Goal: Information Seeking & Learning: Learn about a topic

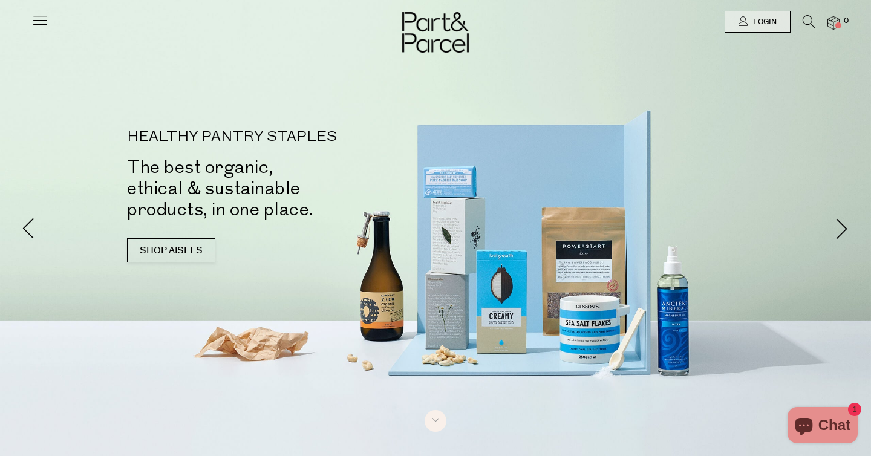
click at [36, 27] on icon at bounding box center [39, 19] width 17 height 17
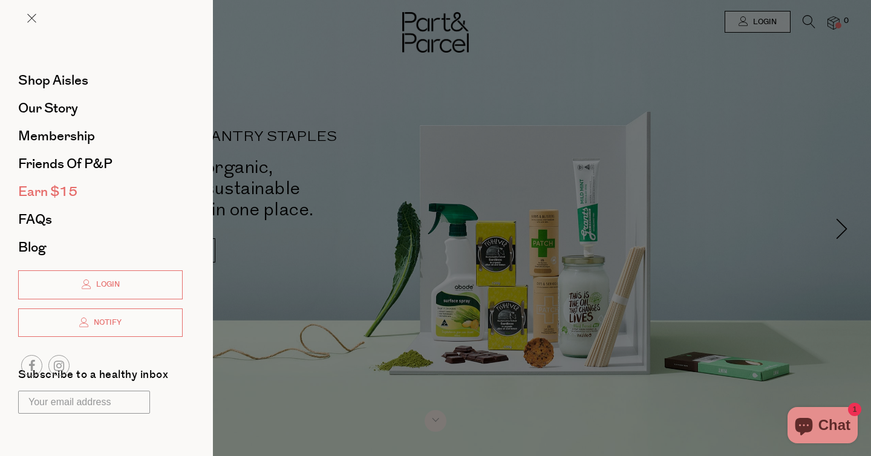
click at [50, 188] on span "Earn $15" at bounding box center [47, 191] width 59 height 19
click at [70, 77] on span "Shop Aisles" at bounding box center [53, 80] width 70 height 19
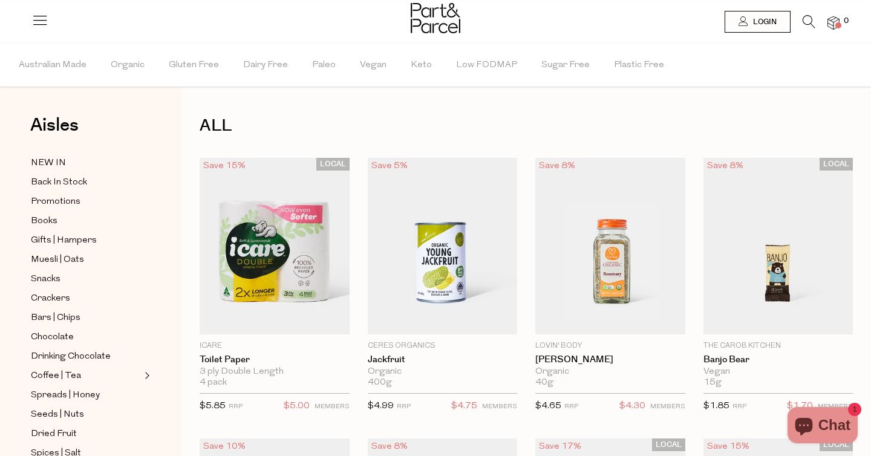
click at [801, 22] on li at bounding box center [803, 24] width 25 height 19
click at [810, 19] on icon at bounding box center [809, 21] width 13 height 13
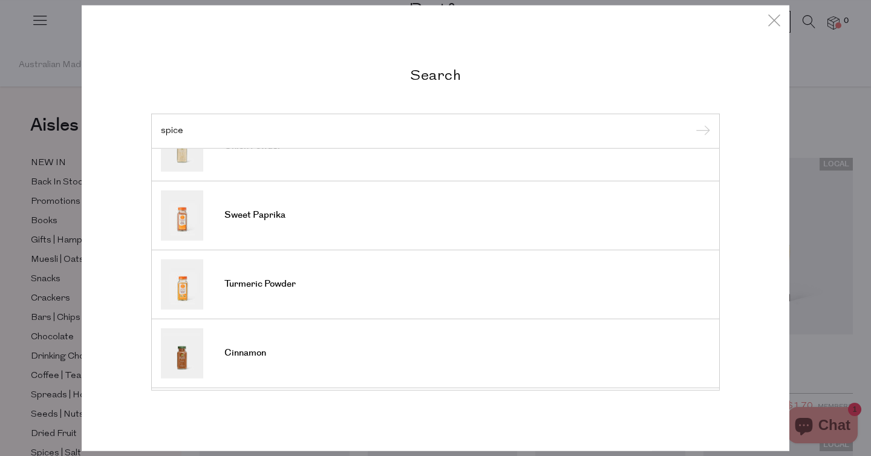
scroll to position [378, 0]
click at [791, 239] on div "Search spice Spiced Dandelion Rainbow Spiced Cacao Cinnamon Powder Paprika Cumi…" at bounding box center [435, 228] width 871 height 456
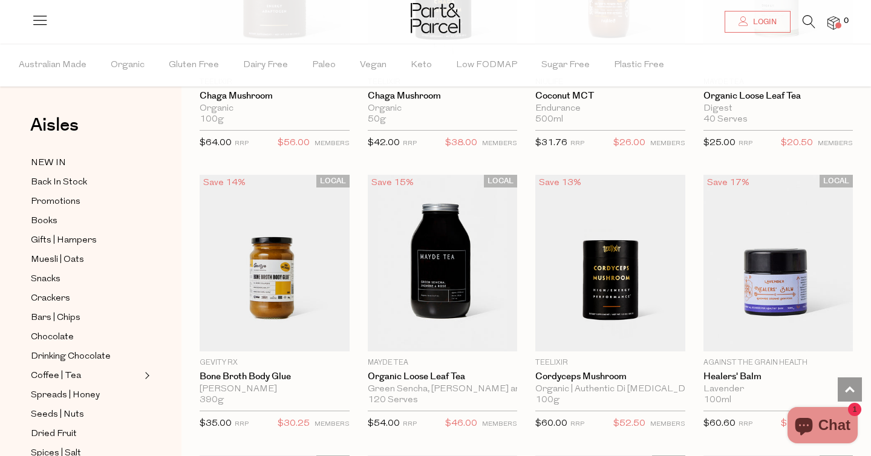
scroll to position [2792, 0]
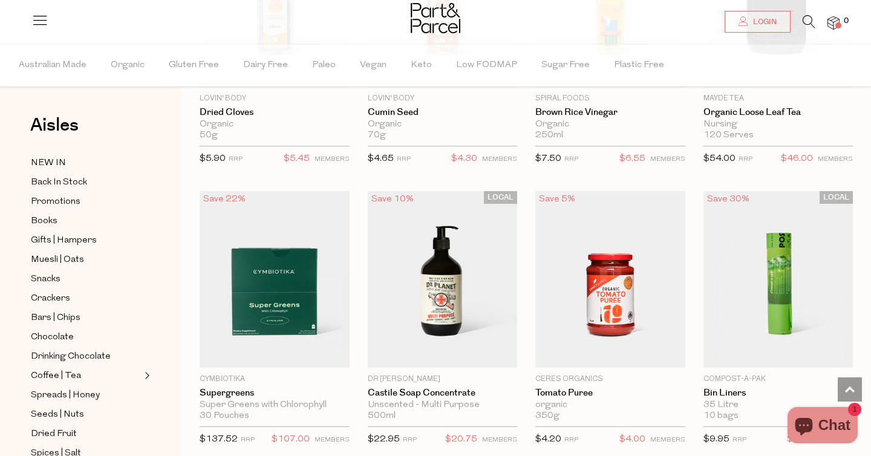
scroll to position [6706, 0]
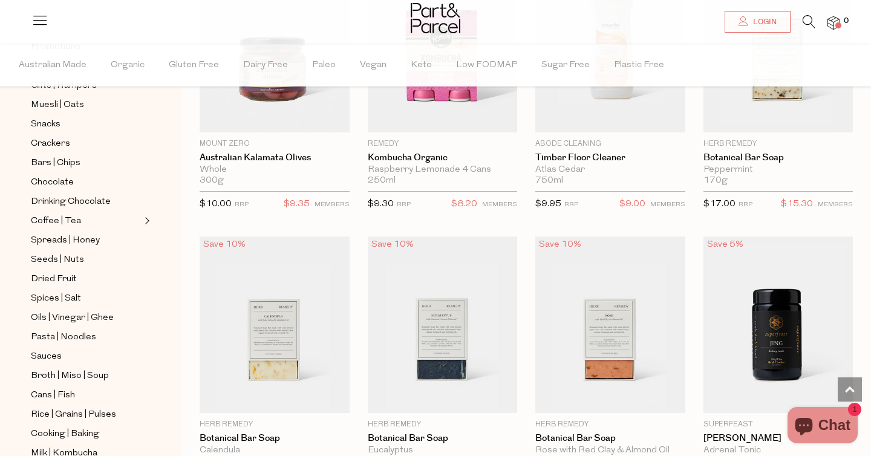
scroll to position [166, 0]
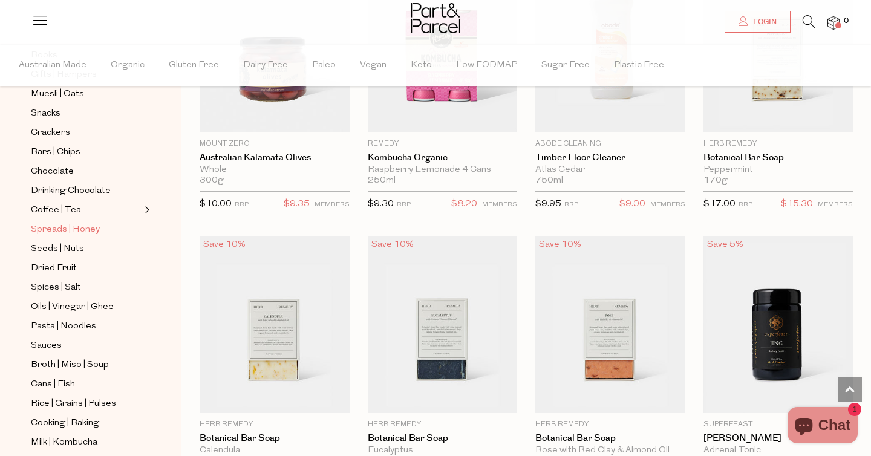
click at [78, 228] on span "Spreads | Honey" at bounding box center [65, 230] width 69 height 15
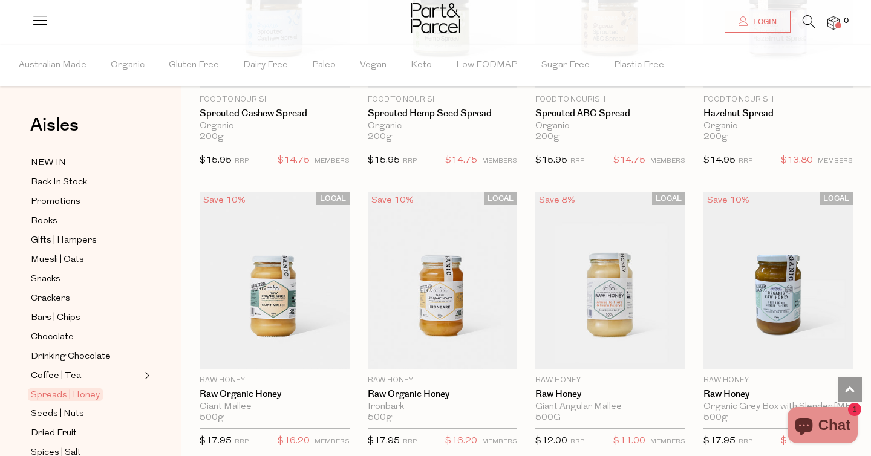
scroll to position [2820, 0]
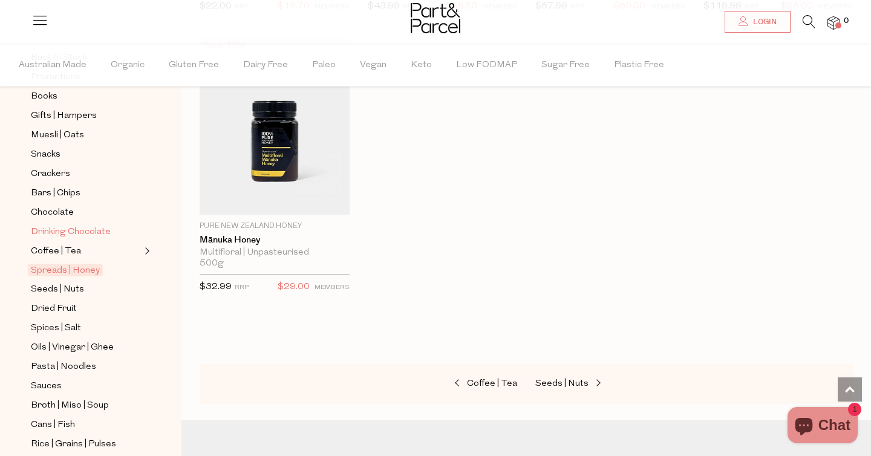
scroll to position [126, 0]
click at [64, 288] on span "Seeds | Nuts" at bounding box center [57, 288] width 53 height 15
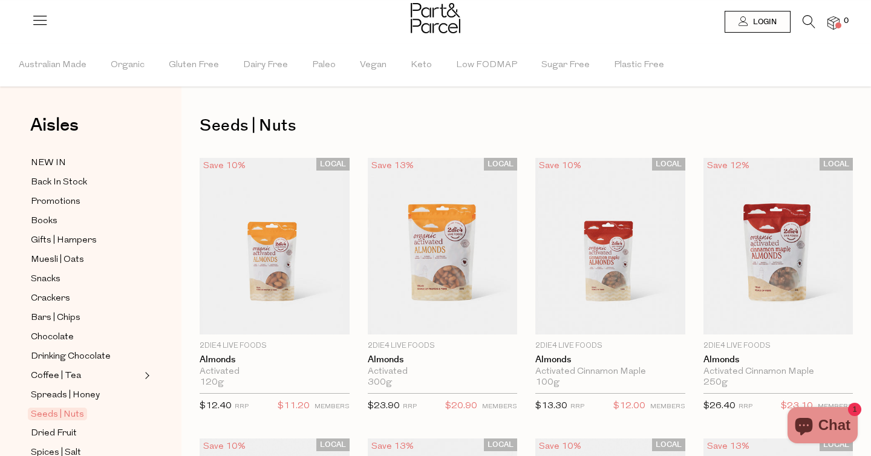
click at [801, 14] on div at bounding box center [435, 19] width 871 height 39
click at [812, 27] on icon at bounding box center [809, 21] width 13 height 13
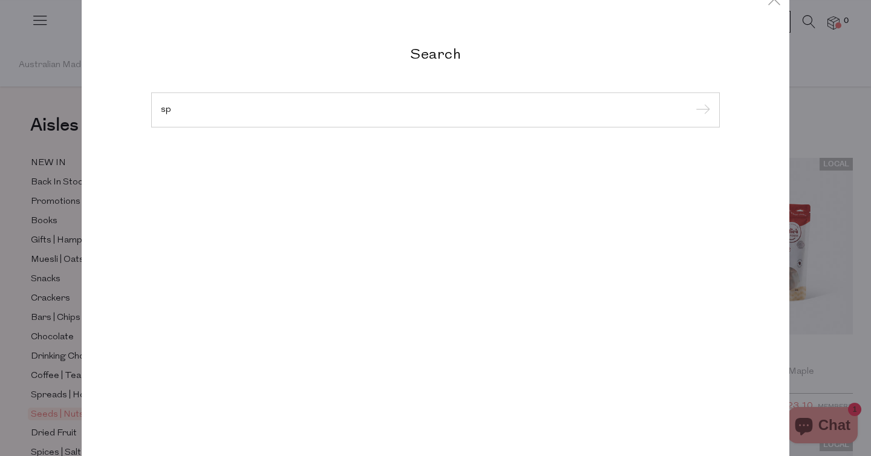
type input "s"
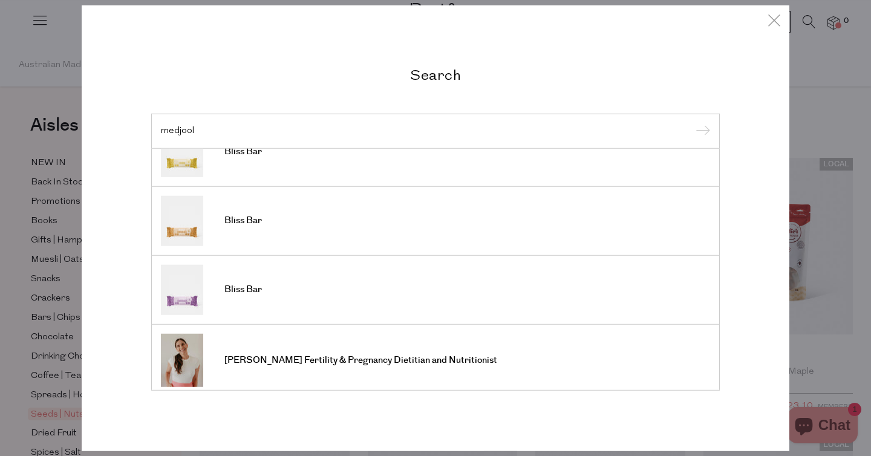
scroll to position [451, 0]
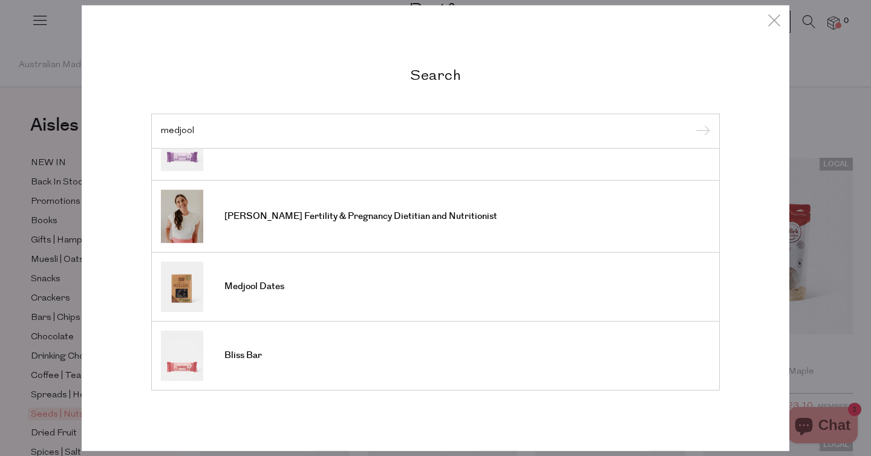
type input "medjool"
click at [270, 283] on span "Medjool Dates" at bounding box center [254, 287] width 60 height 12
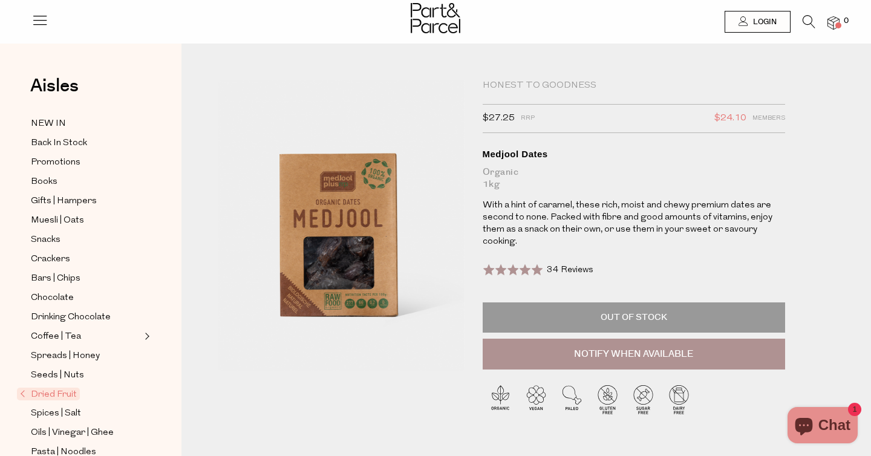
click at [835, 22] on img at bounding box center [833, 23] width 12 height 14
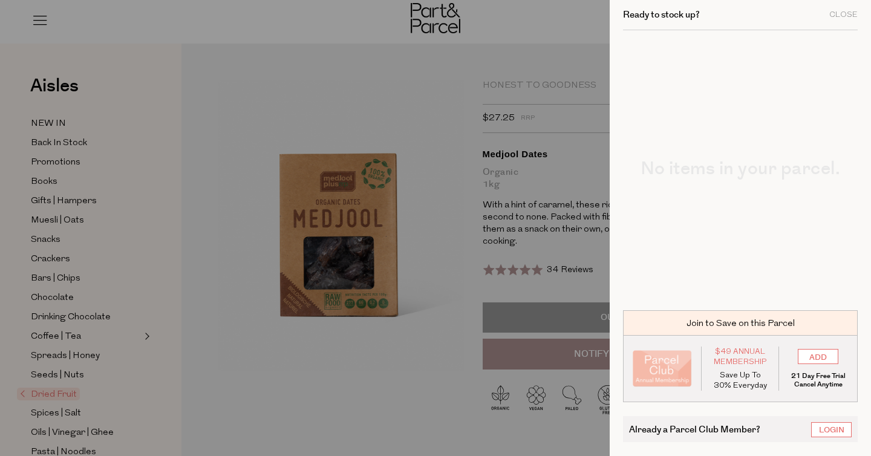
click at [289, 69] on div at bounding box center [435, 228] width 871 height 456
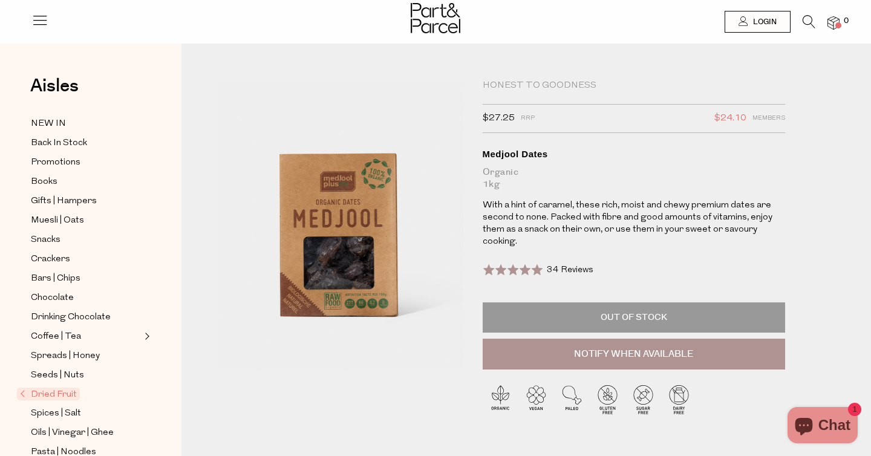
click at [34, 22] on icon at bounding box center [39, 19] width 17 height 17
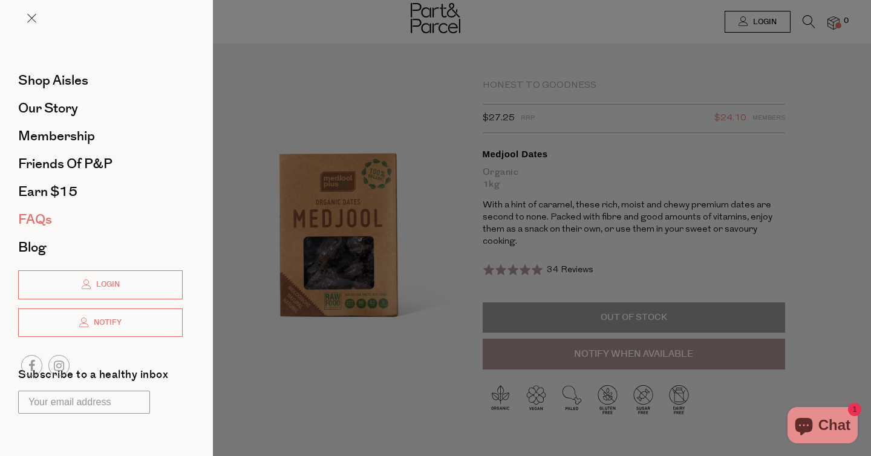
click at [41, 215] on span "FAQs" at bounding box center [35, 219] width 34 height 19
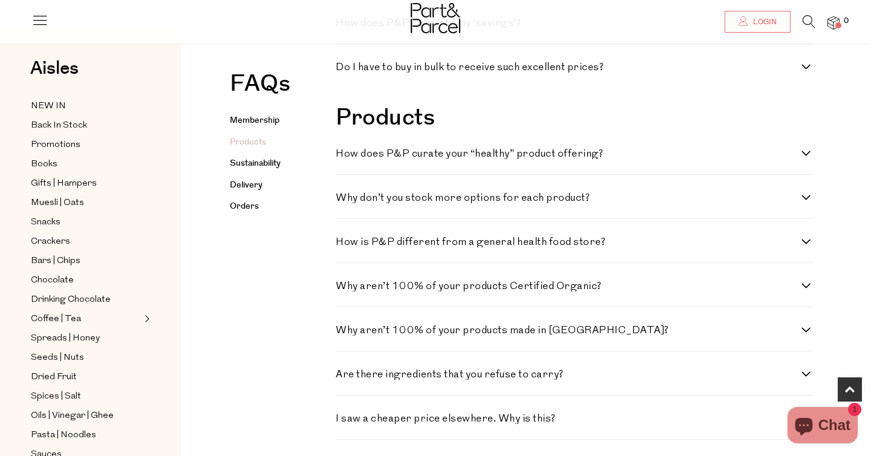
scroll to position [644, 0]
click at [380, 235] on div "How is P&P different from a general health food store? P&P delivers the right g…" at bounding box center [575, 240] width 478 height 44
click at [387, 244] on h4 "How is P&P different from a general health food store?" at bounding box center [569, 241] width 466 height 10
click at [344, 244] on store\? "How is P&P different from a general health food store?" at bounding box center [340, 240] width 8 height 8
checkbox store\? "true"
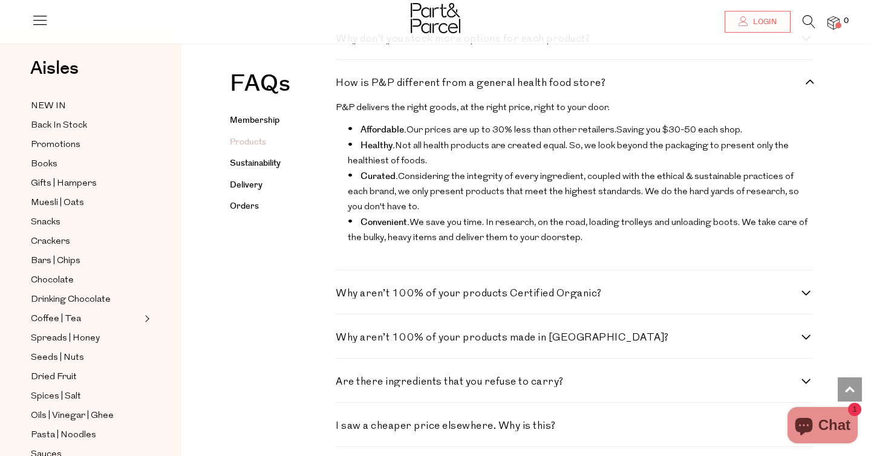
scroll to position [802, 0]
click at [391, 286] on div "Why aren’t 100% of your products Certified Organic? Around 90% of our products …" at bounding box center [575, 292] width 478 height 44
click at [394, 298] on h4 "Why aren’t 100% of your products Certified Organic?" at bounding box center [569, 293] width 466 height 10
click at [344, 296] on Organic\? "Why aren’t 100% of your products Certified Organic?" at bounding box center [340, 292] width 8 height 8
checkbox Organic\? "true"
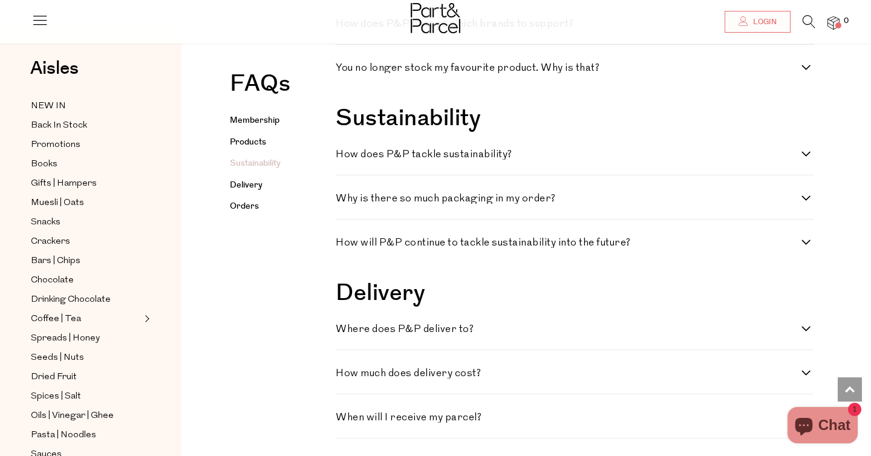
scroll to position [1536, 0]
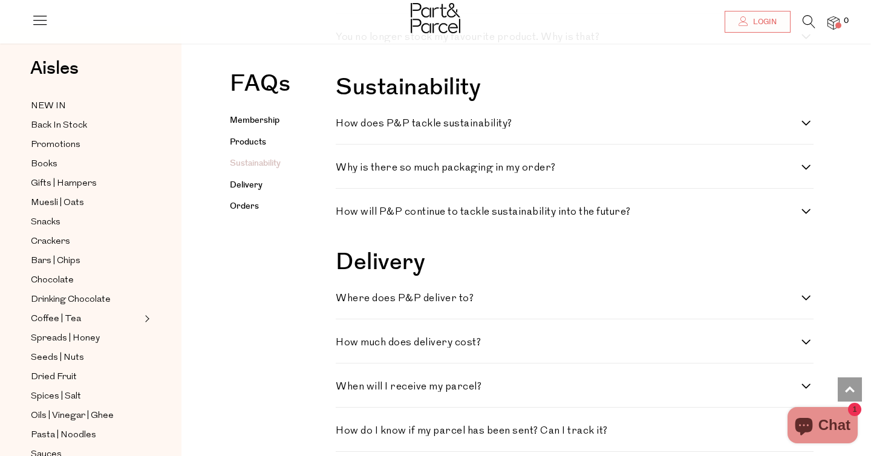
click at [423, 341] on h4 "How much does delivery cost?" at bounding box center [569, 343] width 466 height 10
click at [344, 341] on cost\? "How much does delivery cost?" at bounding box center [340, 342] width 8 height 8
checkbox cost\? "true"
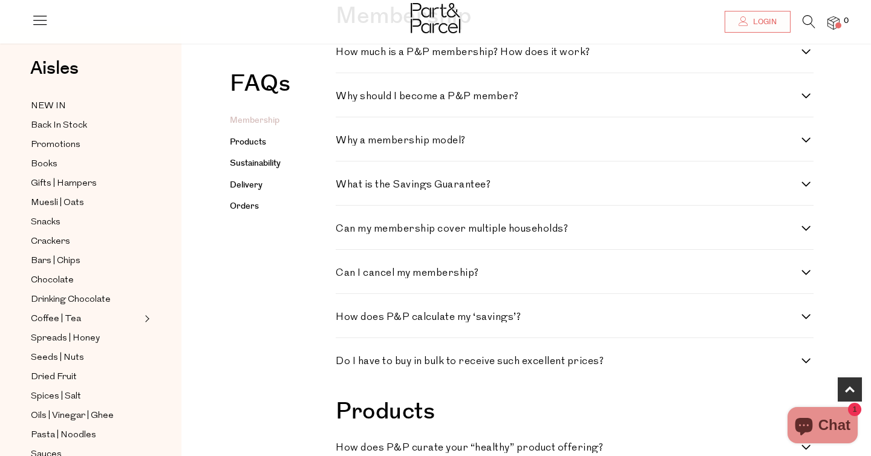
scroll to position [369, 0]
